Goal: Find specific page/section: Find specific page/section

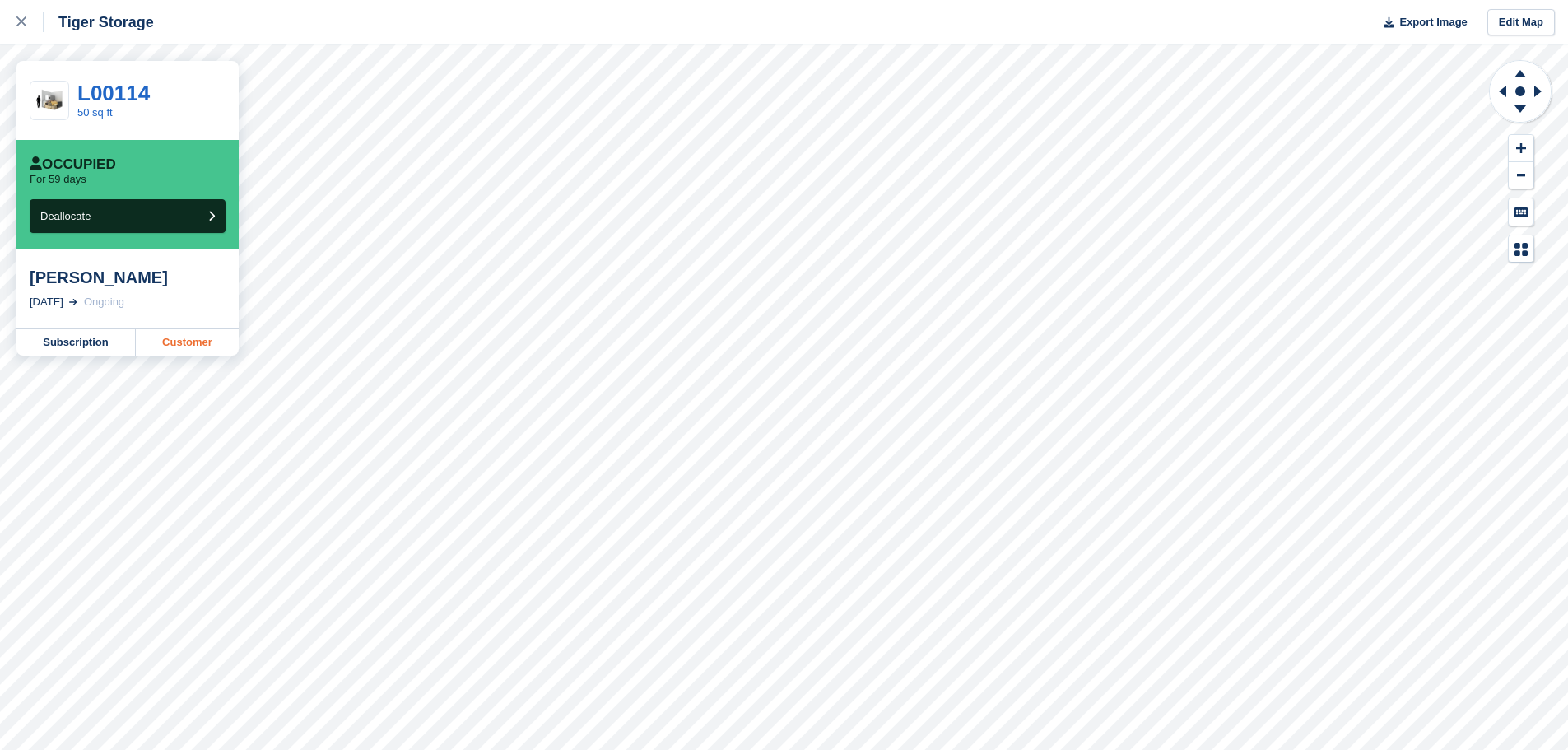
click at [193, 341] on link "Customer" at bounding box center [187, 342] width 103 height 26
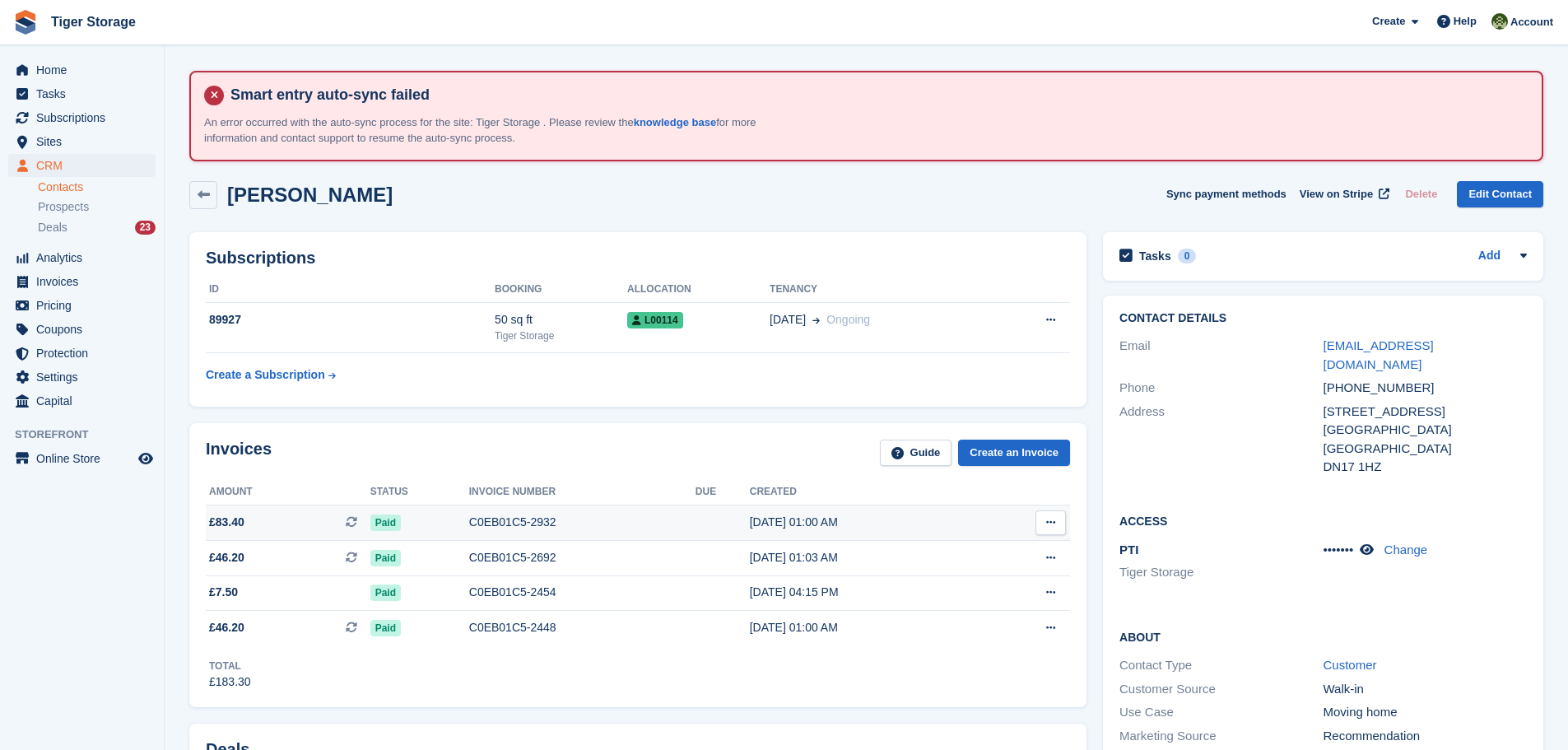
click at [488, 525] on div "C0EB01C5-2932" at bounding box center [583, 522] width 227 height 18
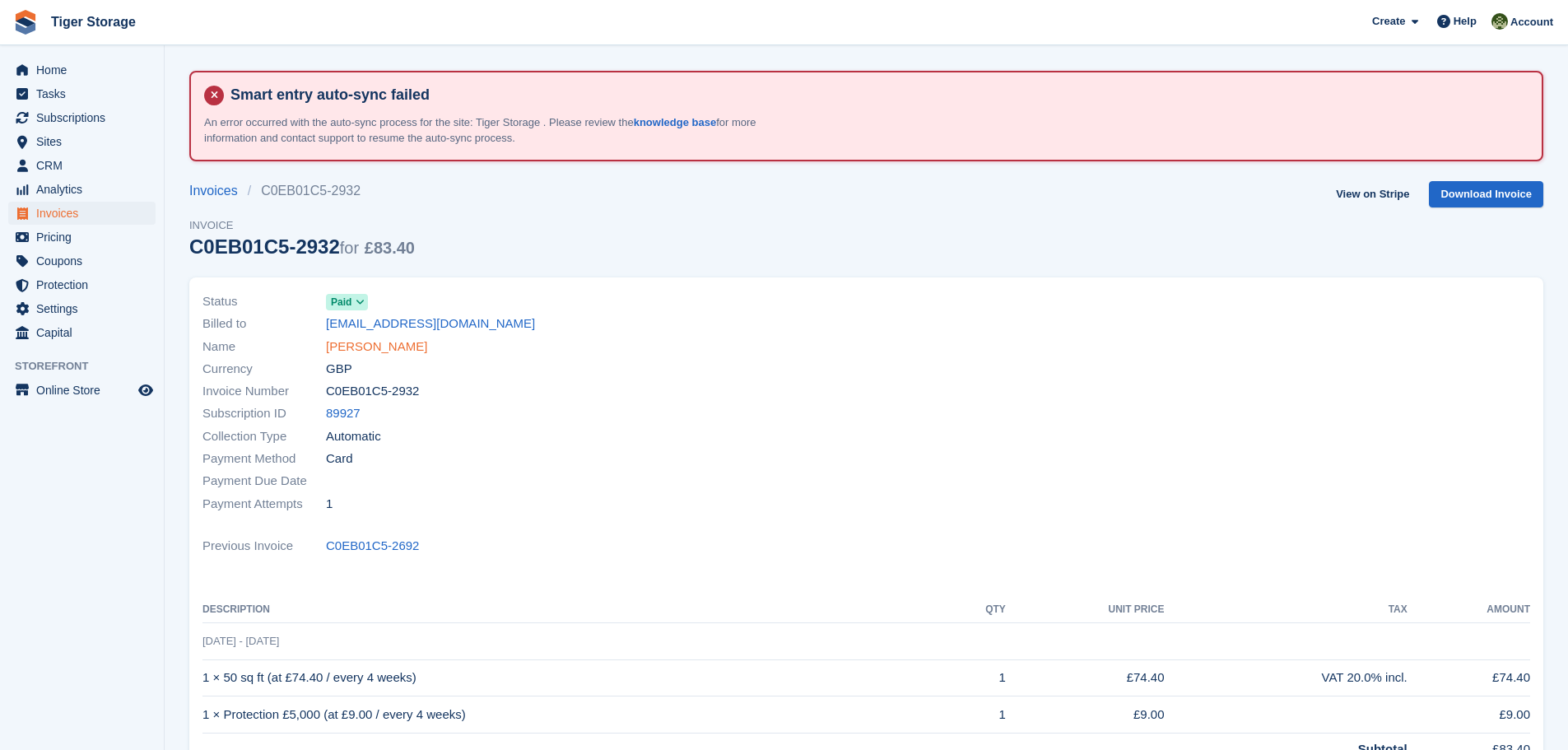
click at [380, 346] on link "[PERSON_NAME]" at bounding box center [376, 346] width 102 height 19
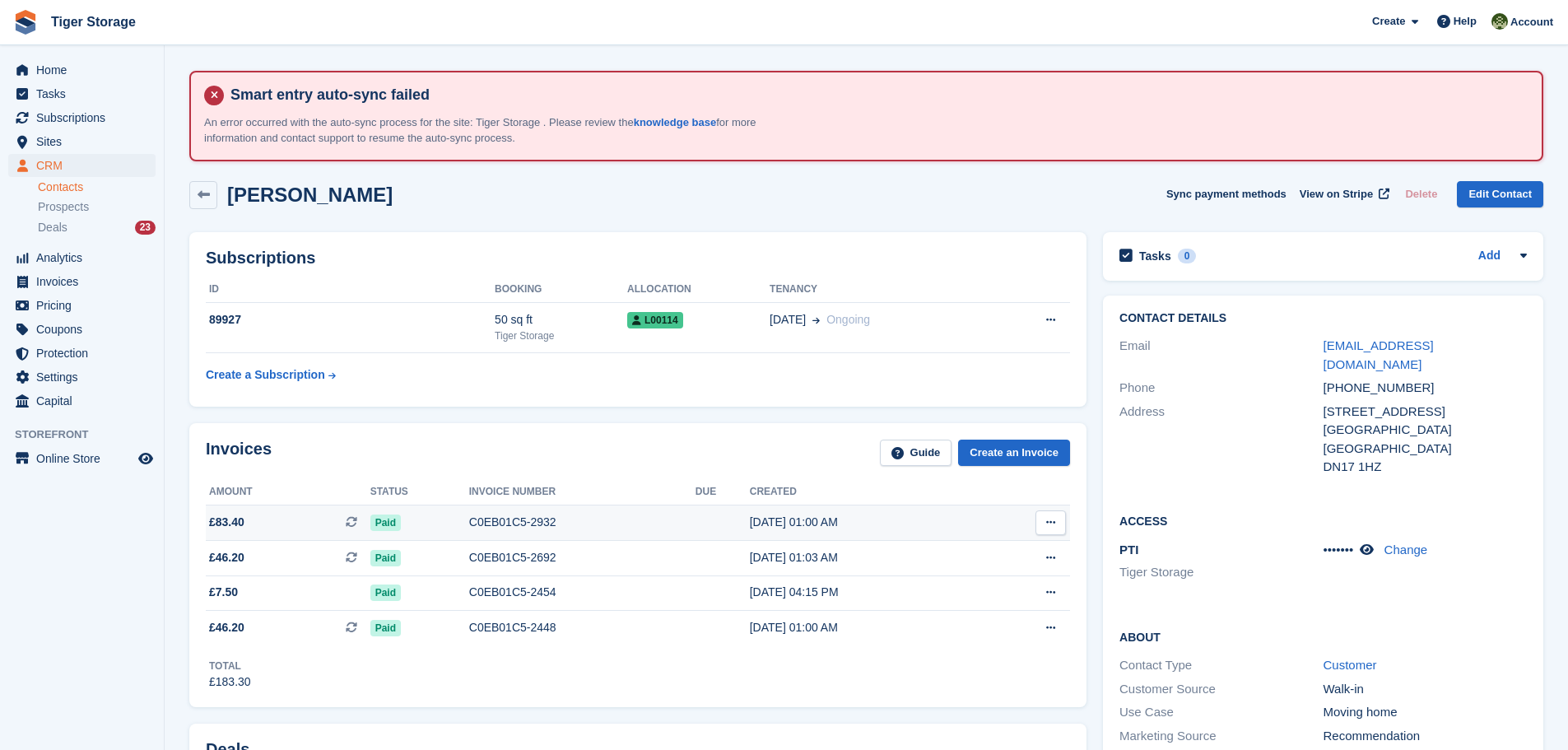
click at [580, 516] on div "C0EB01C5-2932" at bounding box center [583, 522] width 227 height 18
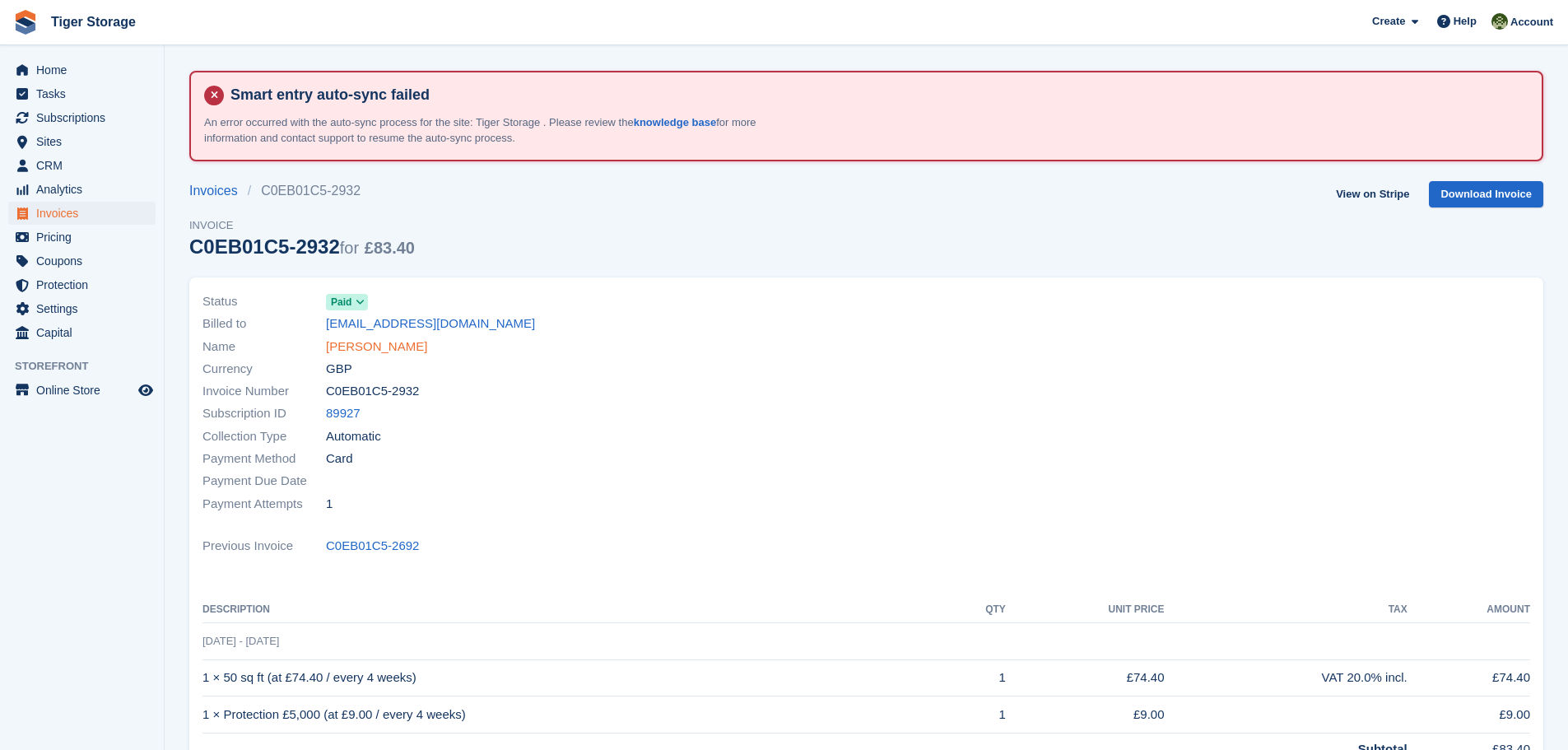
click at [397, 345] on link "[PERSON_NAME]" at bounding box center [376, 346] width 102 height 19
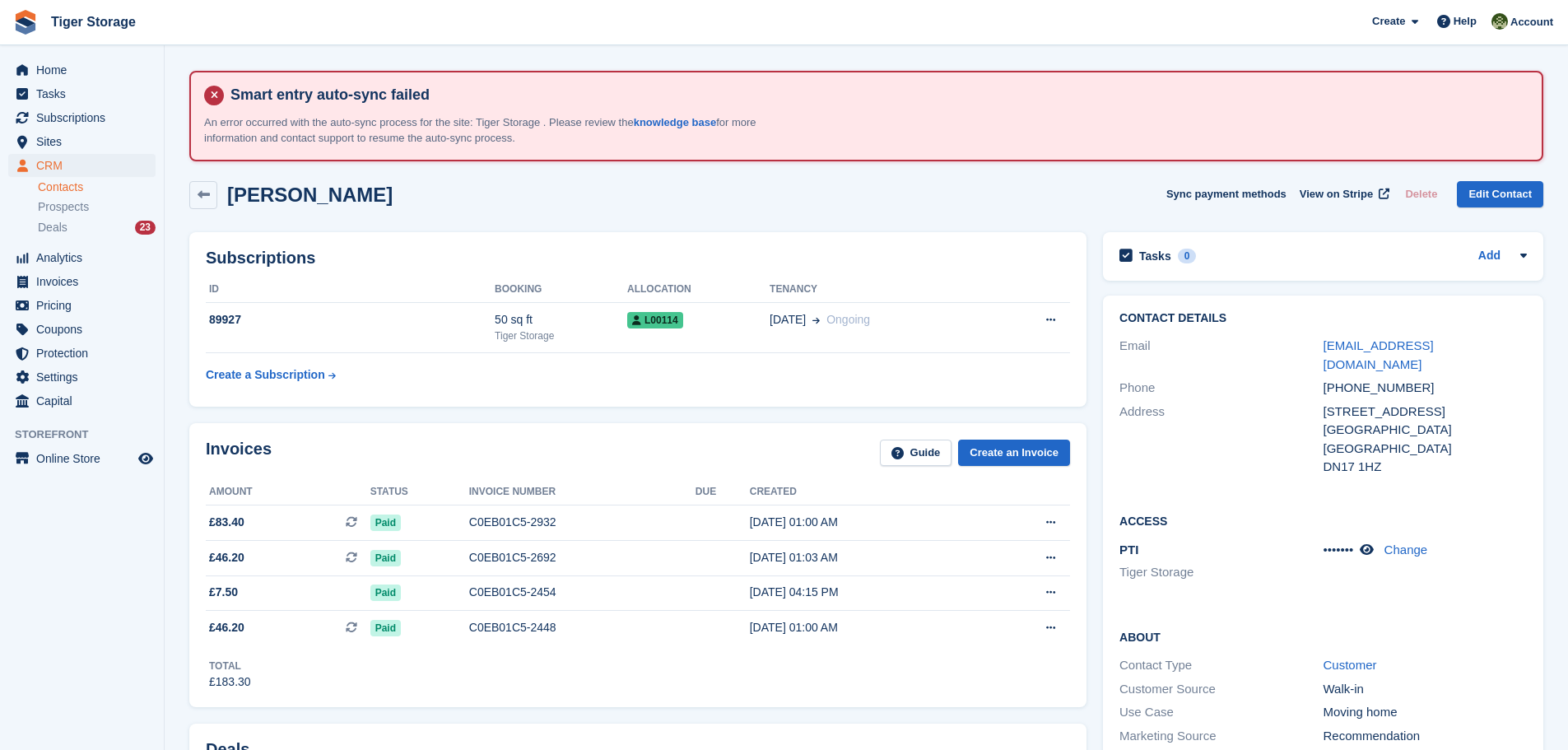
drag, startPoint x: 1340, startPoint y: 390, endPoint x: 1451, endPoint y: 391, distance: 111.0
click at [1451, 403] on div "[STREET_ADDRESS]" at bounding box center [1425, 412] width 203 height 19
